Goal: Task Accomplishment & Management: Manage account settings

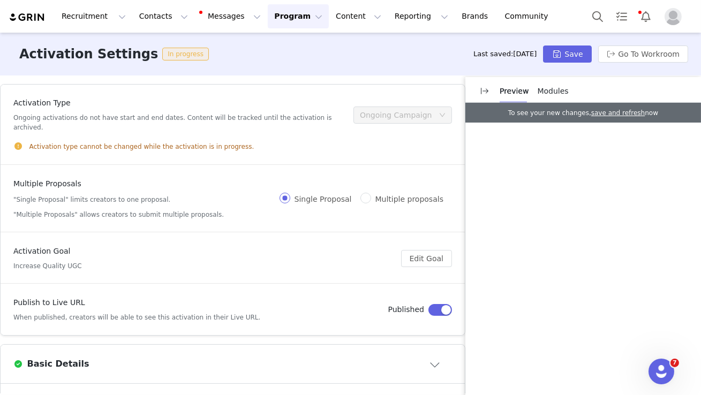
scroll to position [218, 0]
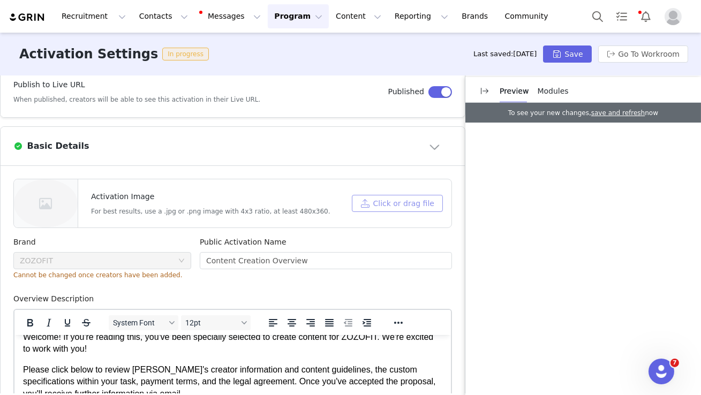
click at [373, 198] on button "Click or drag file" at bounding box center [397, 203] width 91 height 17
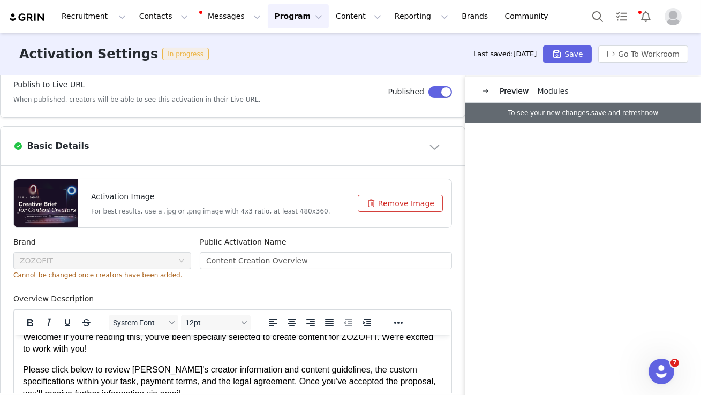
click at [516, 83] on div "Preview" at bounding box center [513, 91] width 29 height 24
click at [513, 89] on p "Preview" at bounding box center [513, 91] width 29 height 11
click at [540, 92] on span "Modules" at bounding box center [553, 91] width 31 height 9
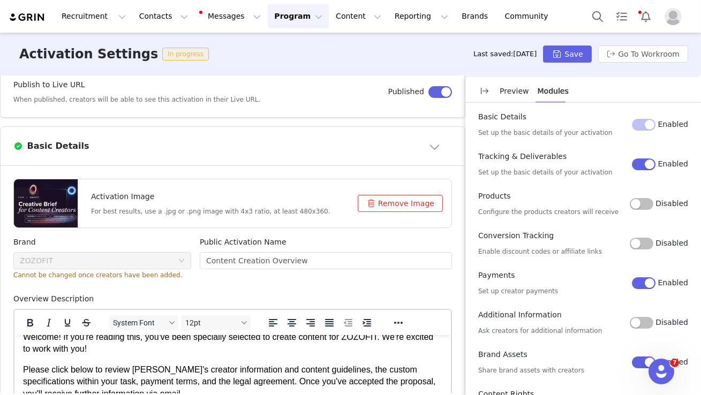
click at [519, 95] on p "Preview" at bounding box center [513, 91] width 29 height 11
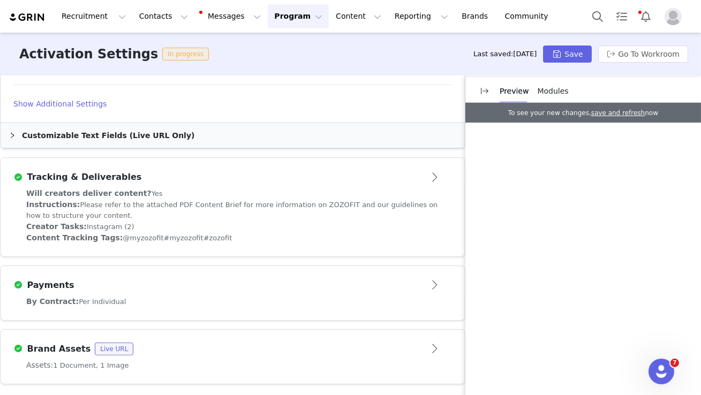
scroll to position [0, 0]
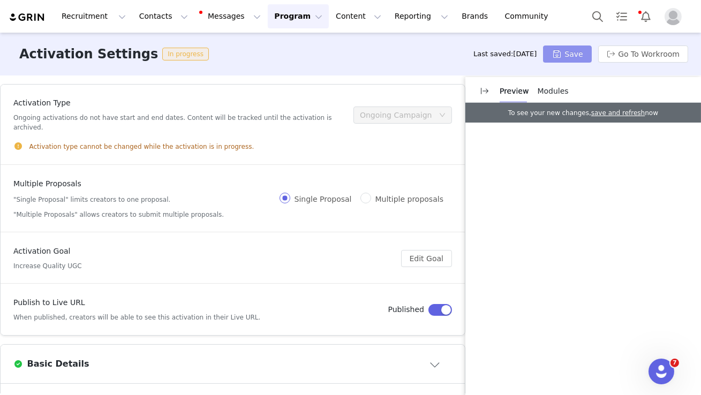
click at [559, 56] on button "Save" at bounding box center [567, 54] width 48 height 17
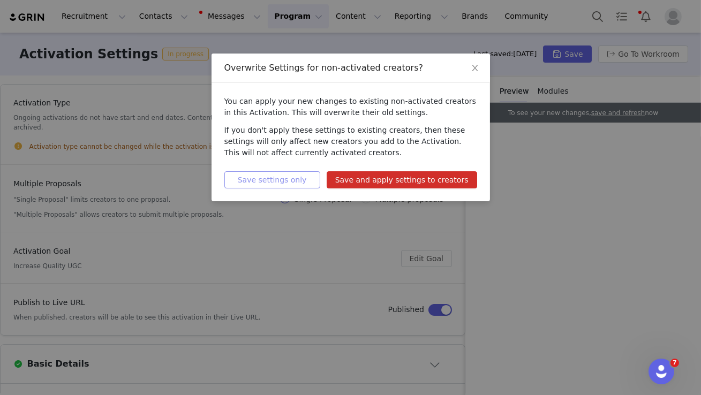
click at [309, 184] on button "Save settings only" at bounding box center [272, 179] width 96 height 17
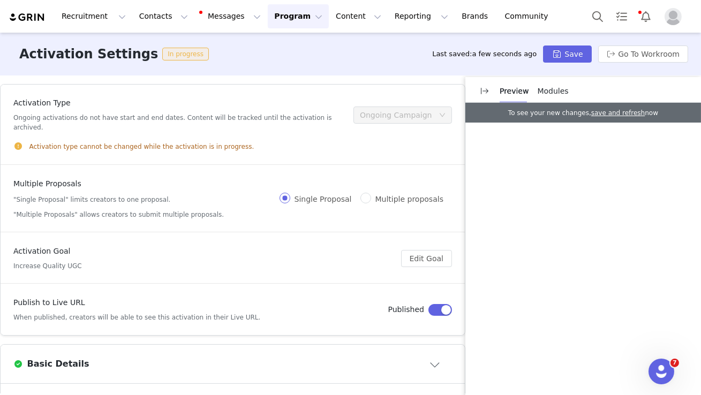
click at [609, 118] on div "To see your new changes, save and refresh now" at bounding box center [583, 113] width 236 height 20
click at [610, 116] on link "save and refresh" at bounding box center [618, 112] width 54 height 7
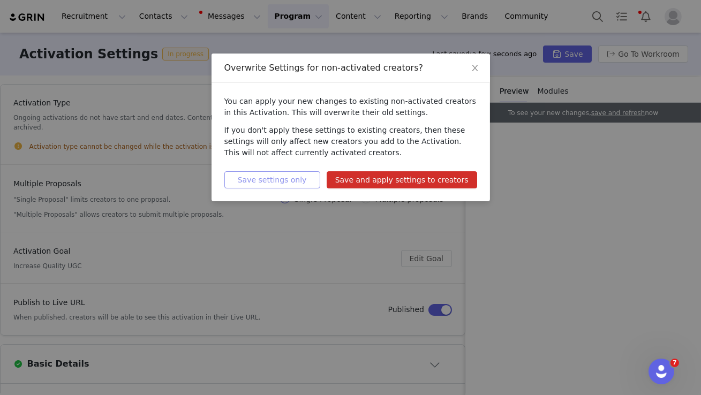
click at [294, 178] on button "Save settings only" at bounding box center [272, 179] width 96 height 17
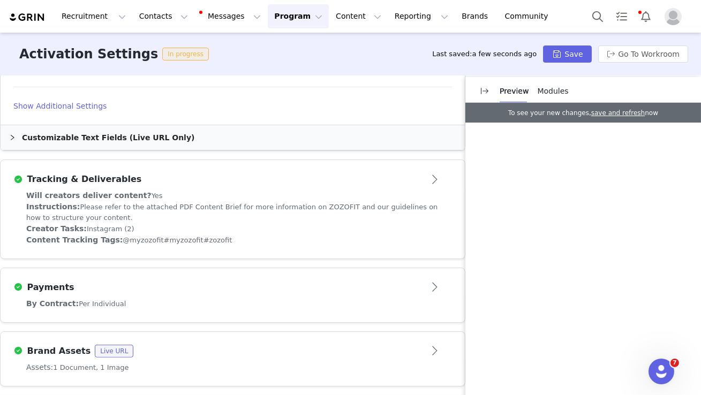
scroll to position [739, 0]
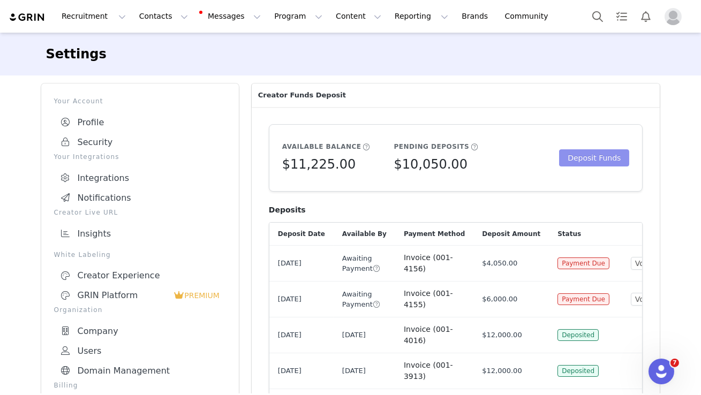
click at [579, 159] on button "Deposit Funds" at bounding box center [594, 157] width 70 height 17
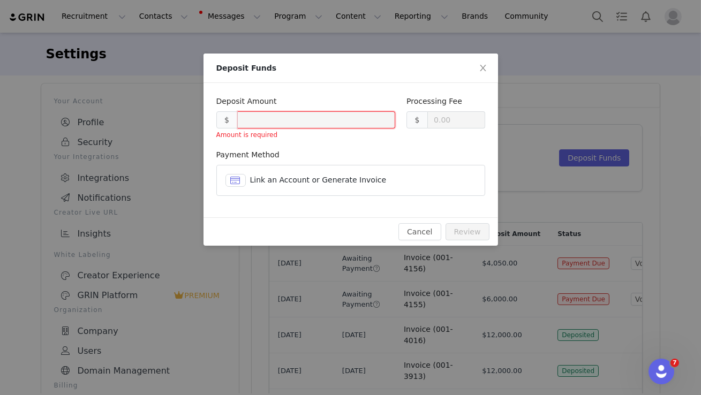
click at [307, 184] on span "Link an Account or Generate Invoice" at bounding box center [318, 180] width 137 height 9
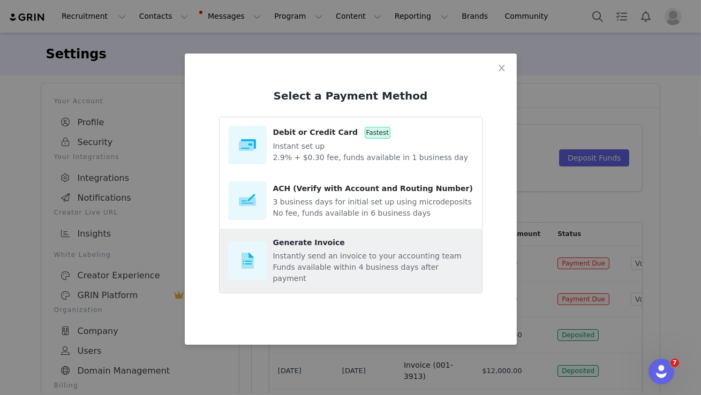
click at [337, 247] on div "Generate Invoice" at bounding box center [373, 242] width 200 height 11
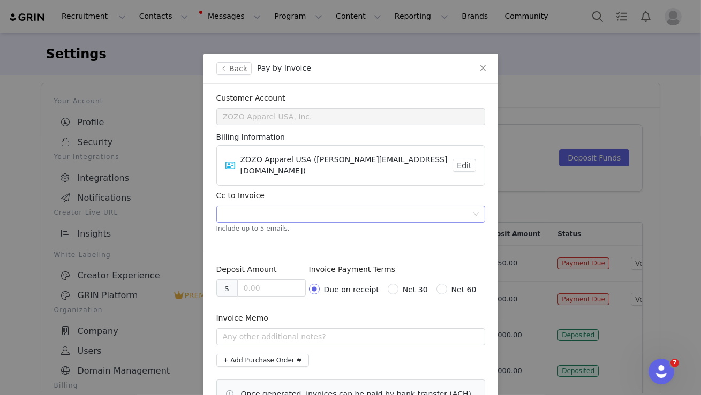
click at [278, 206] on div at bounding box center [346, 214] width 254 height 16
type input "[EMAIL_ADDRESS][DOMAIN_NAME]"
click at [253, 280] on input at bounding box center [271, 288] width 67 height 16
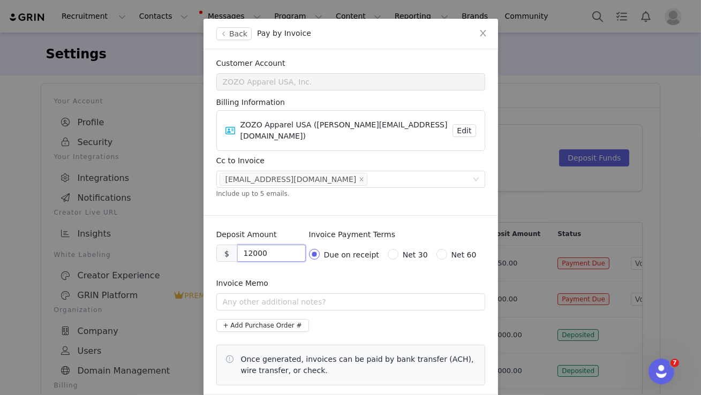
scroll to position [72, 0]
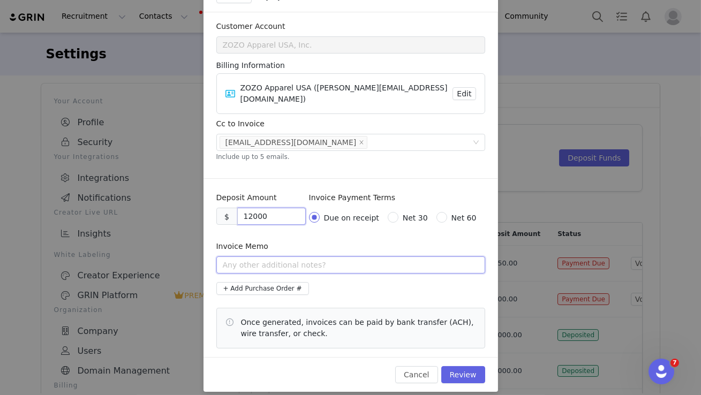
type input "12000.00"
click at [302, 261] on input "text" at bounding box center [350, 264] width 269 height 17
paste input "https://starttoday.cybozu.com/k/6326/show#record=336&l.view=5544133&l.q=f554414…"
type input "https://starttoday.cybozu.com/k/6326/show#record=336&l.view=5544133&l.q=f554414…"
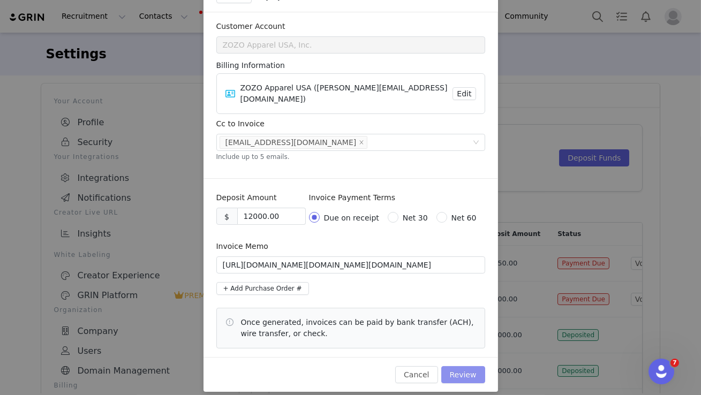
click at [460, 366] on button "Review" at bounding box center [463, 374] width 44 height 17
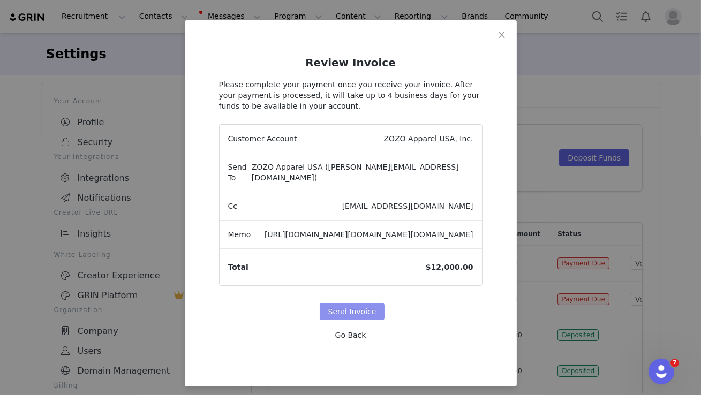
click at [362, 313] on button "Send Invoice" at bounding box center [352, 311] width 65 height 17
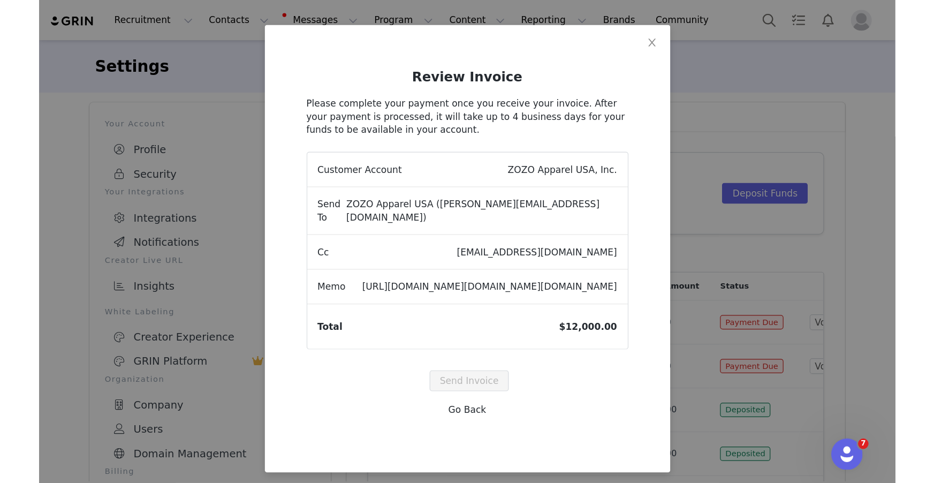
scroll to position [0, 0]
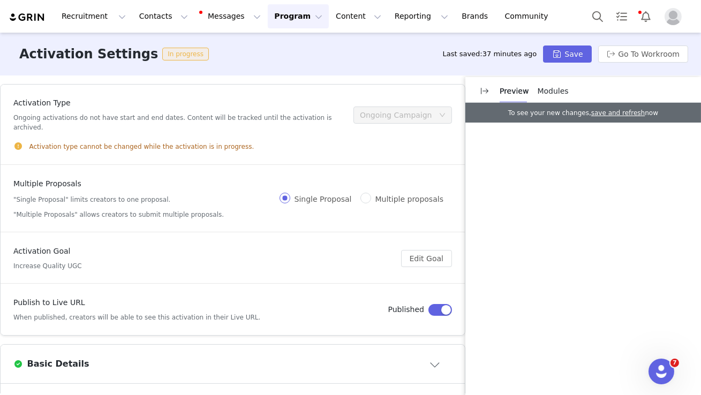
scroll to position [739, 0]
